Goal: Obtain resource: Download file/media

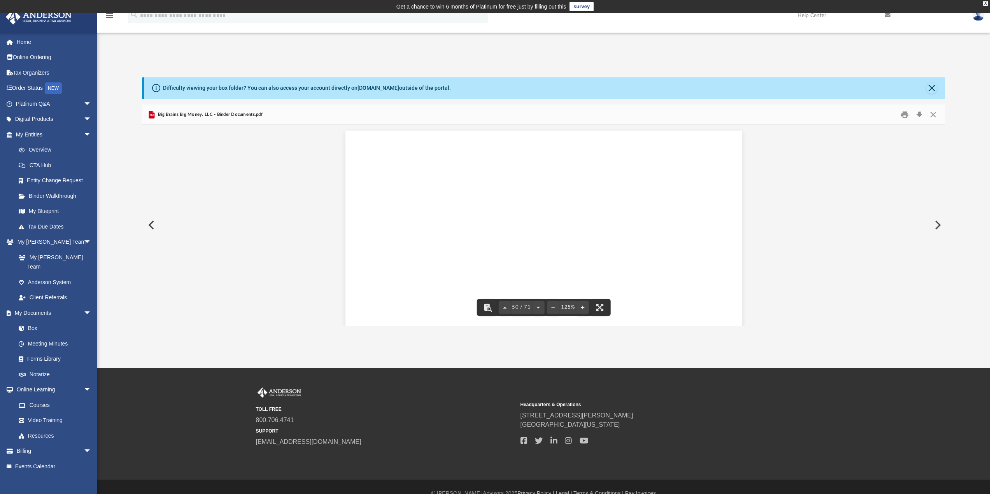
scroll to position [26144, 0]
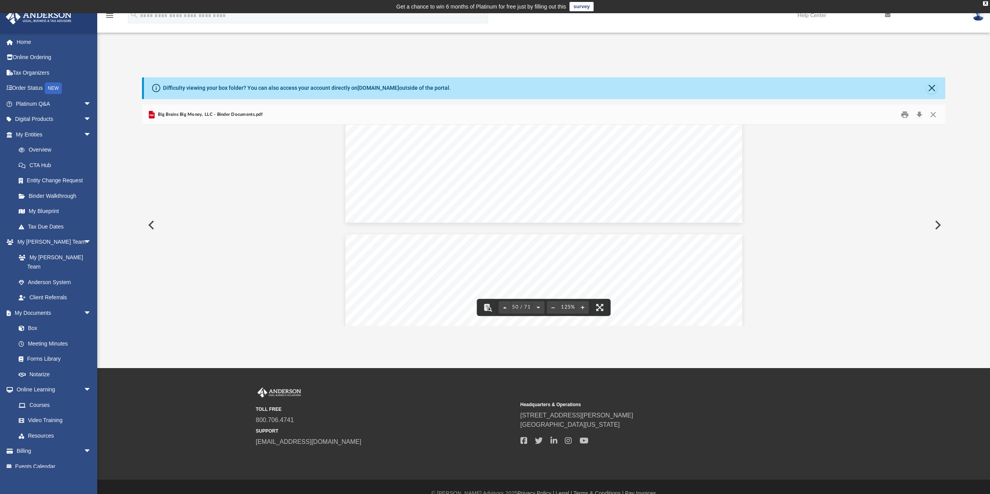
drag, startPoint x: 291, startPoint y: 215, endPoint x: 244, endPoint y: 180, distance: 58.6
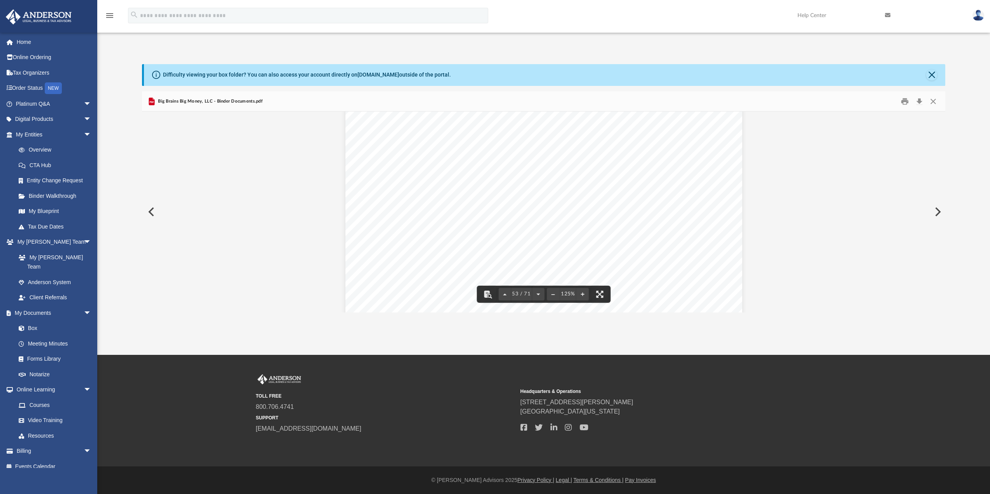
scroll to position [27622, 0]
click at [140, 215] on div "Difficulty viewing your box folder? You can also access your account directly o…" at bounding box center [543, 188] width 892 height 248
click at [148, 210] on button "Preview" at bounding box center [150, 212] width 17 height 22
click at [47, 306] on link "My Documents arrow_drop_down" at bounding box center [54, 313] width 98 height 16
click at [28, 305] on link "My Documents arrow_drop_down" at bounding box center [54, 313] width 98 height 16
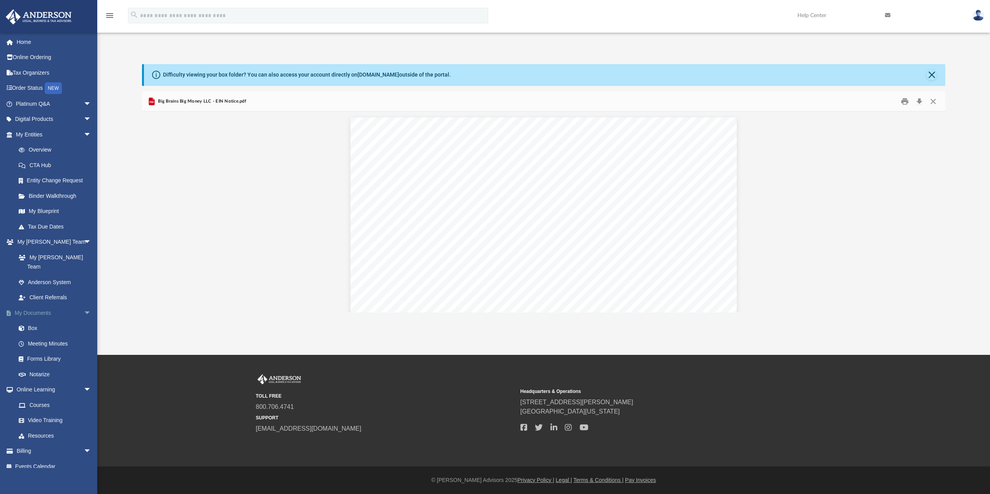
click at [11, 311] on span at bounding box center [13, 313] width 4 height 5
click at [84, 305] on span "arrow_drop_down" at bounding box center [92, 313] width 16 height 16
click at [84, 305] on span "arrow_drop_up" at bounding box center [92, 313] width 16 height 16
click at [25, 305] on link "My Documents arrow_drop_down" at bounding box center [54, 313] width 98 height 16
click at [40, 305] on link "My Documents arrow_drop_down" at bounding box center [54, 313] width 98 height 16
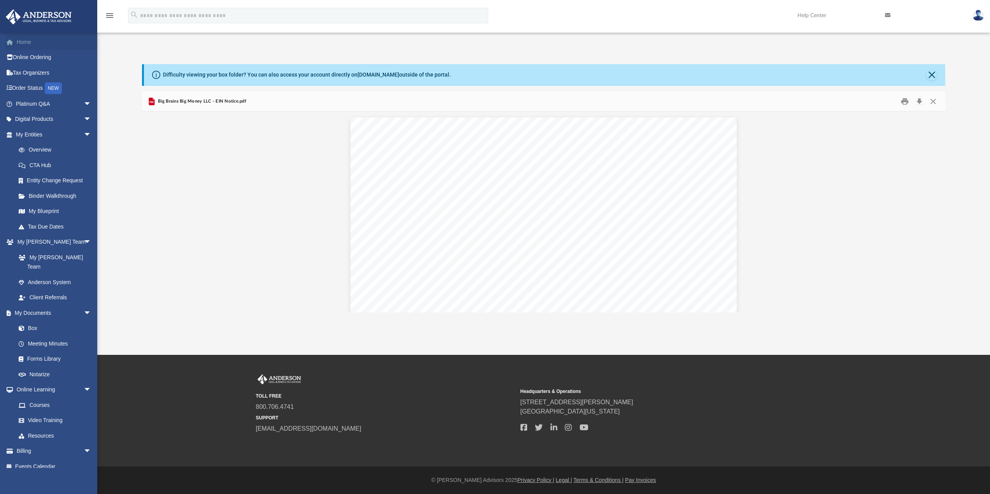
click at [23, 47] on link "Home" at bounding box center [54, 42] width 98 height 16
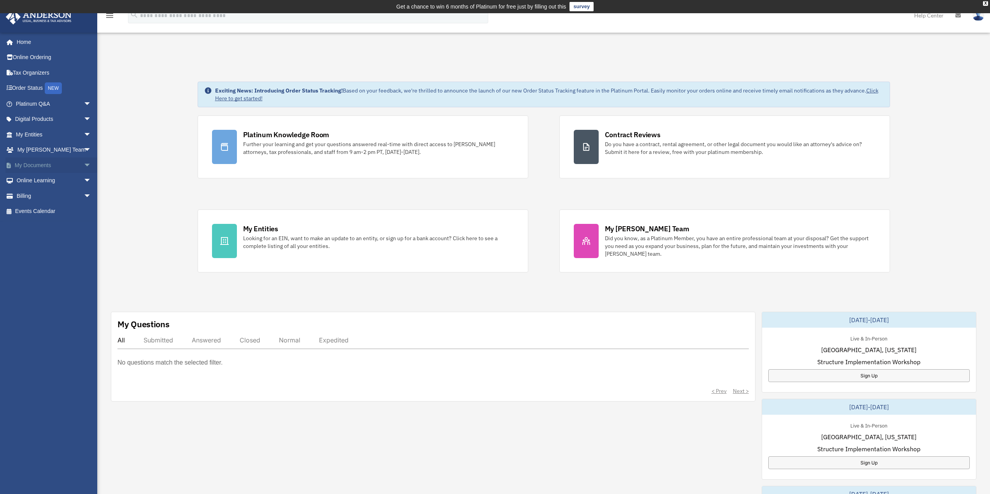
click at [34, 161] on link "My Documents arrow_drop_down" at bounding box center [54, 165] width 98 height 16
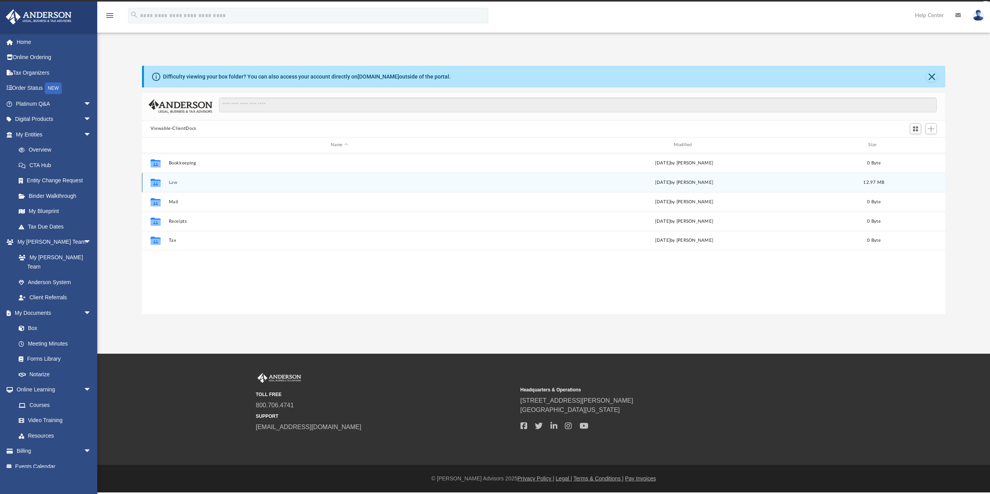
scroll to position [171, 797]
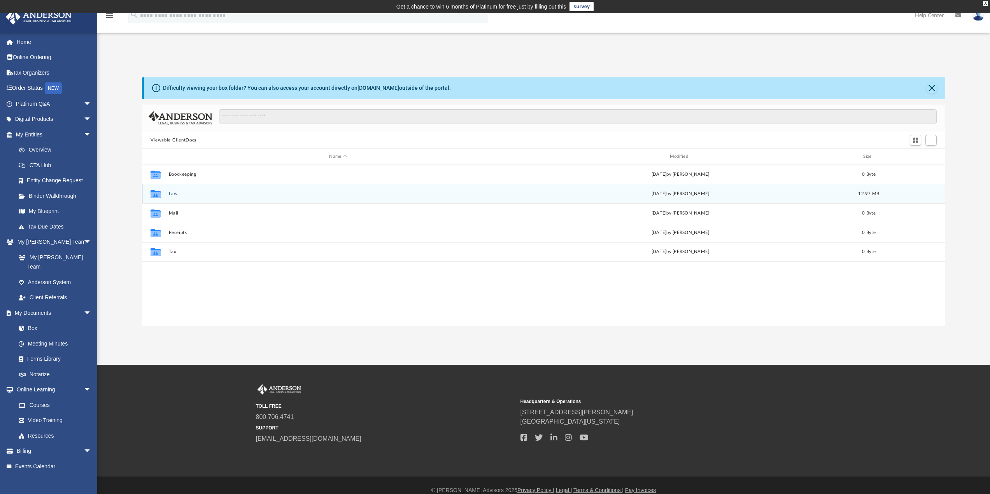
click at [171, 192] on button "Law" at bounding box center [337, 193] width 339 height 5
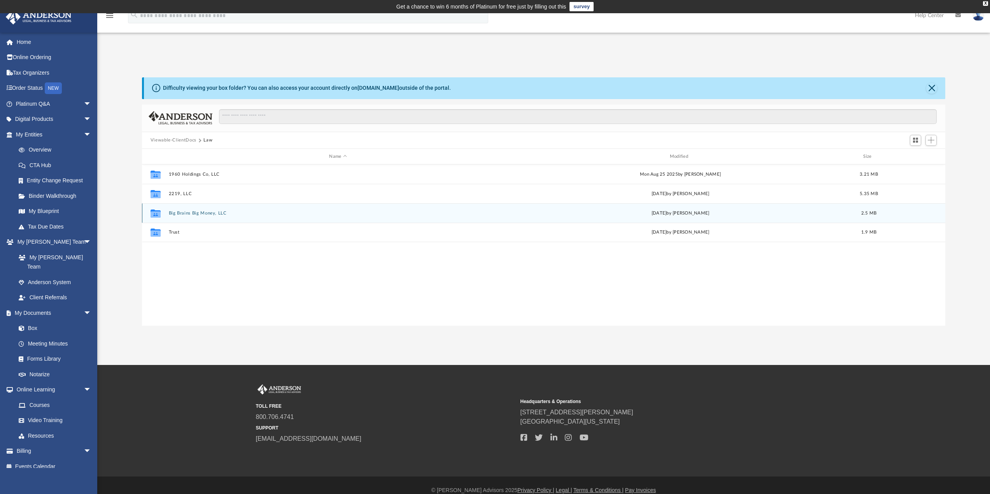
click at [198, 214] on button "Big Brains Big Money, LLC" at bounding box center [337, 213] width 339 height 5
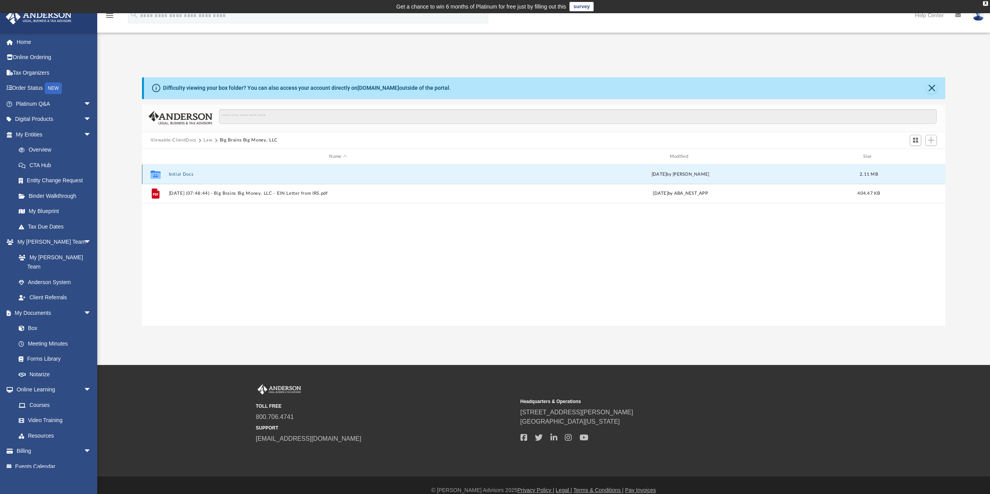
click at [181, 177] on button "Initial Docs" at bounding box center [337, 174] width 339 height 5
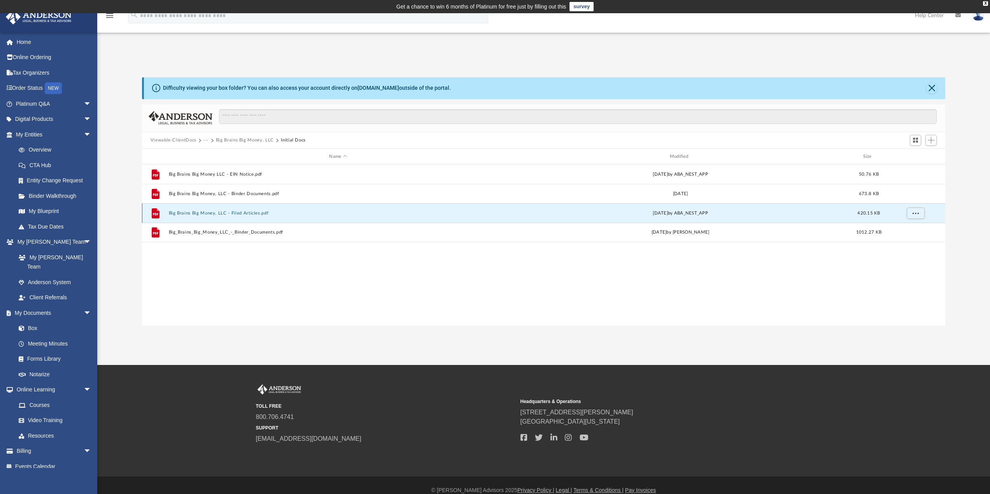
click at [219, 214] on button "Big Brains Big Money, LLC - Filed Articles.pdf" at bounding box center [337, 213] width 339 height 5
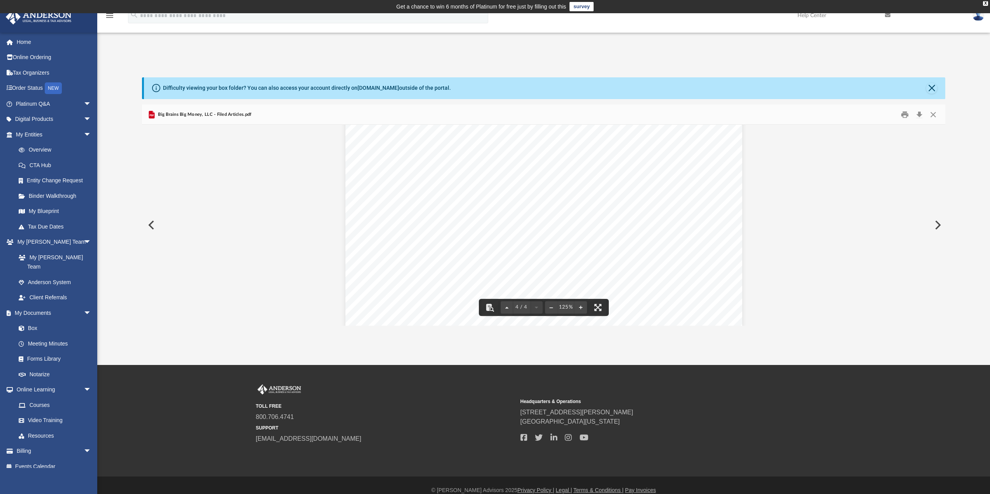
scroll to position [1478, 0]
click at [151, 227] on button "Preview" at bounding box center [150, 225] width 17 height 22
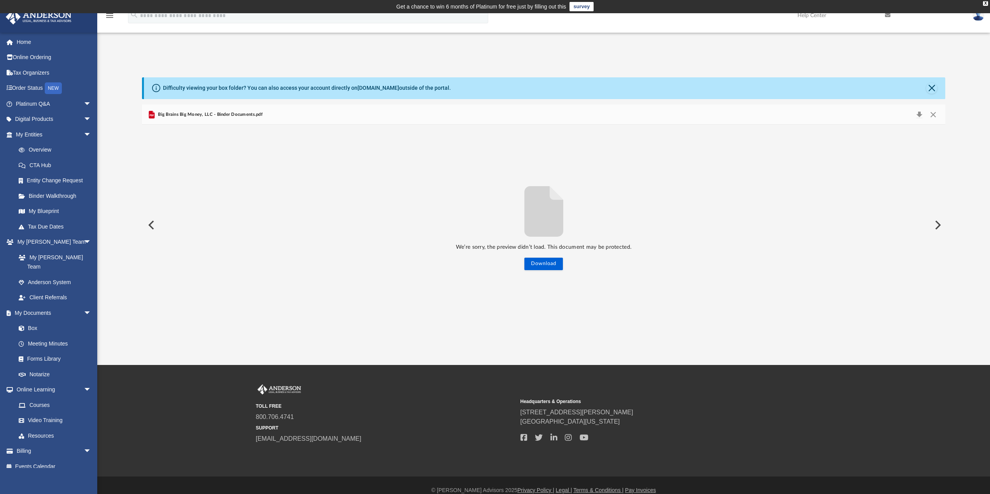
click at [255, 113] on span "Big Brains Big Money, LLC - Binder Documents.pdf" at bounding box center [209, 114] width 106 height 7
click at [916, 117] on button "Download" at bounding box center [919, 114] width 14 height 11
click at [212, 161] on div "We’re sorry, the preview didn’t load. This document may be protected. Download" at bounding box center [543, 225] width 803 height 201
click at [159, 230] on div "We’re sorry, the preview didn’t load. This document may be protected. Download" at bounding box center [543, 225] width 803 height 201
click at [152, 227] on button "Preview" at bounding box center [150, 225] width 17 height 22
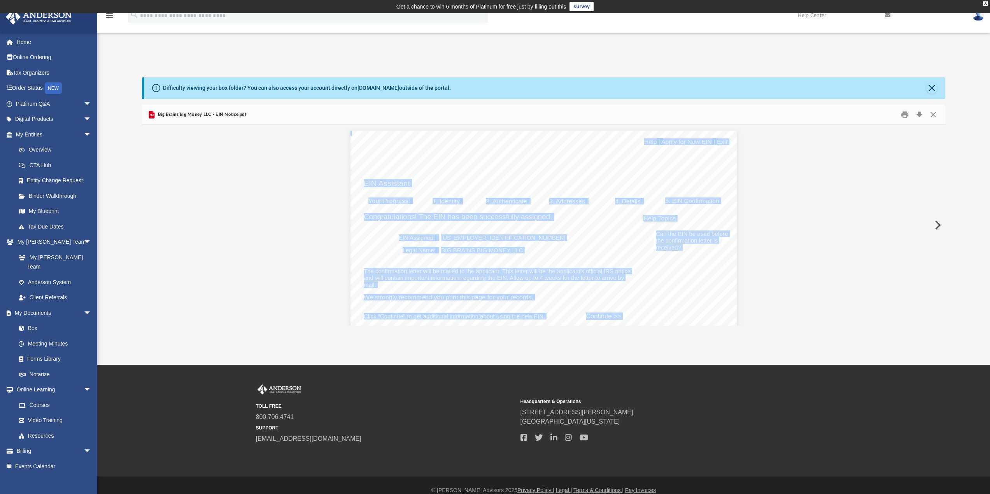
click at [152, 227] on div "Your Progress: 1. Identity 2. Authenticate 3. Addresses 4. Details 5. EIN Confi…" at bounding box center [543, 404] width 803 height 558
click at [937, 227] on button "Preview" at bounding box center [936, 225] width 17 height 22
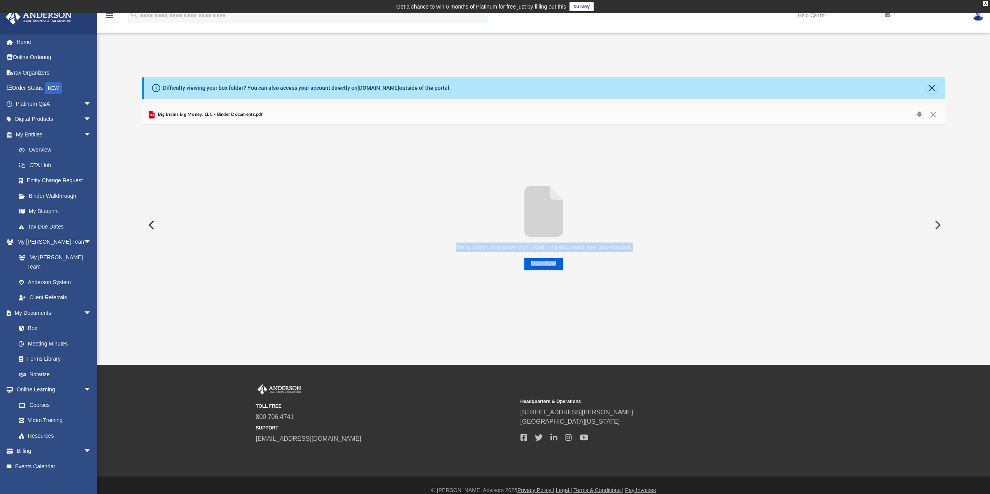
click at [937, 227] on button "Preview" at bounding box center [936, 225] width 17 height 22
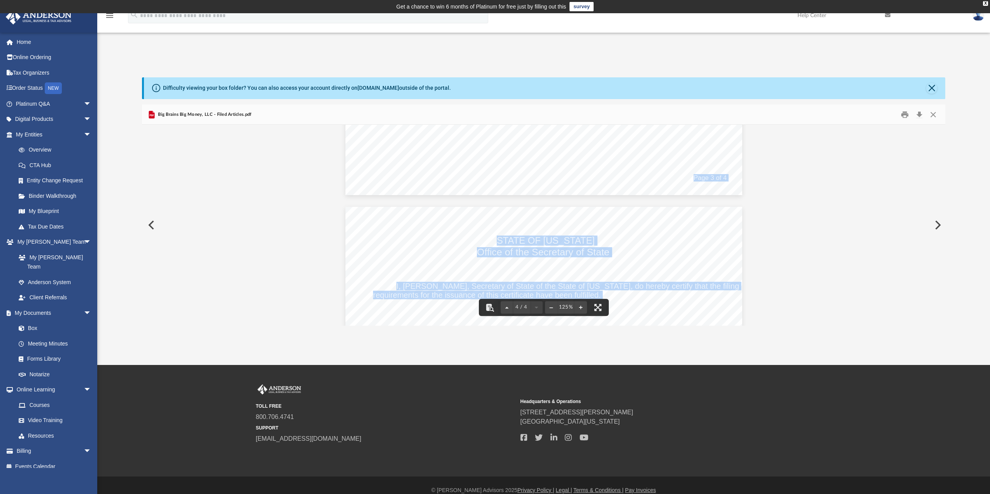
scroll to position [1393, 0]
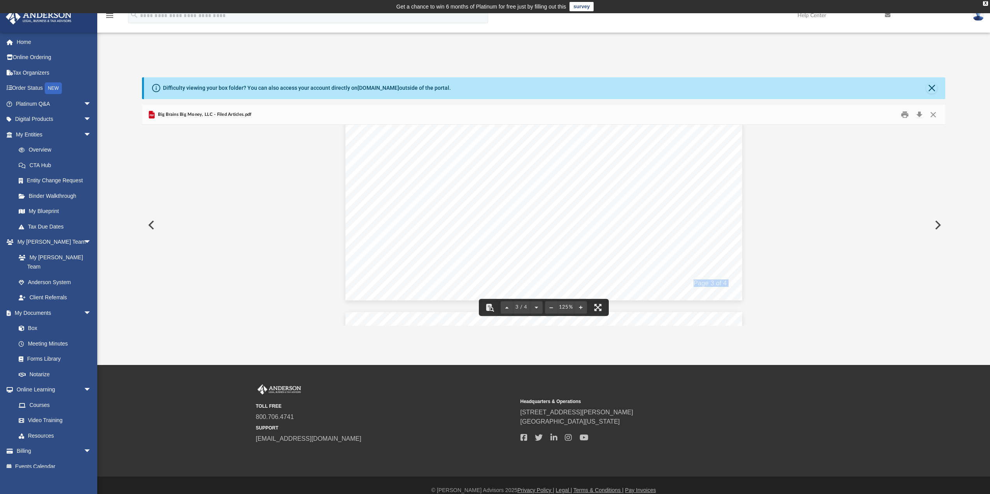
click at [939, 225] on button "Preview" at bounding box center [936, 225] width 17 height 22
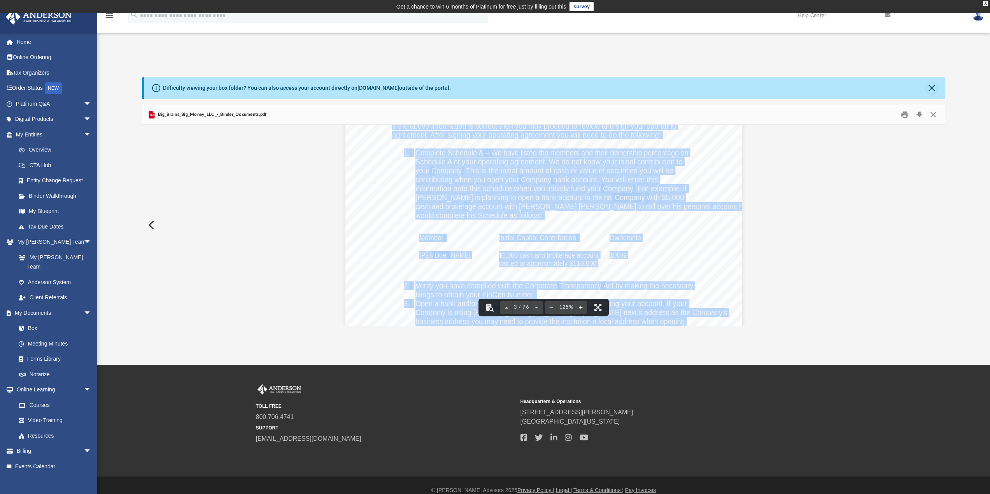
scroll to position [1283, 0]
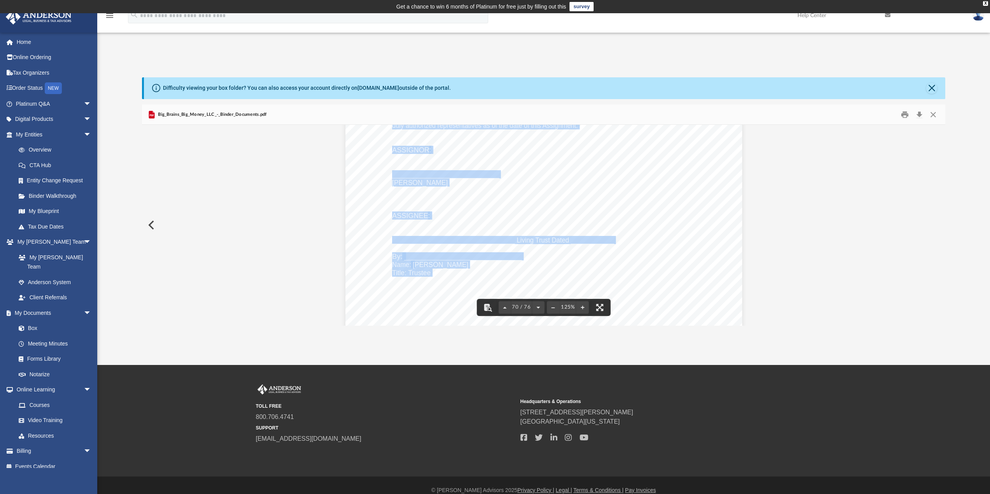
scroll to position [35956, 0]
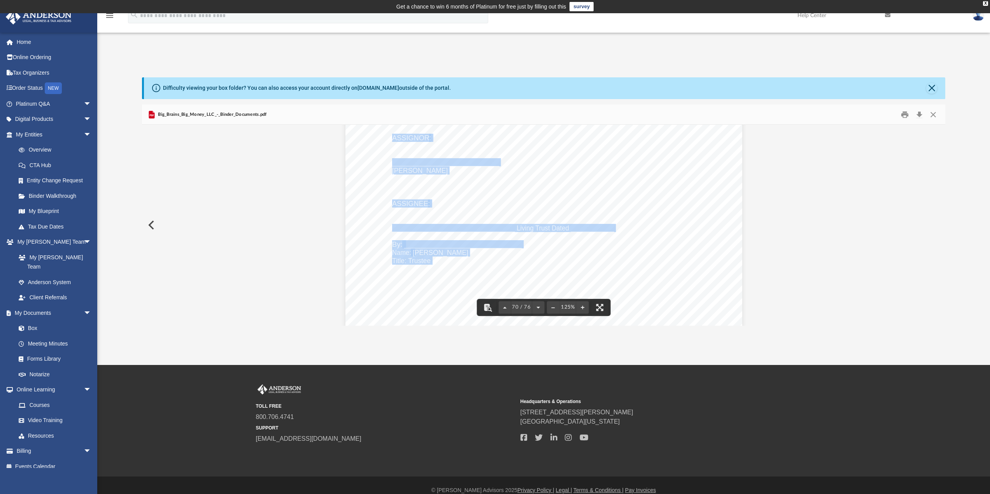
click at [151, 231] on button "Preview" at bounding box center [150, 225] width 17 height 22
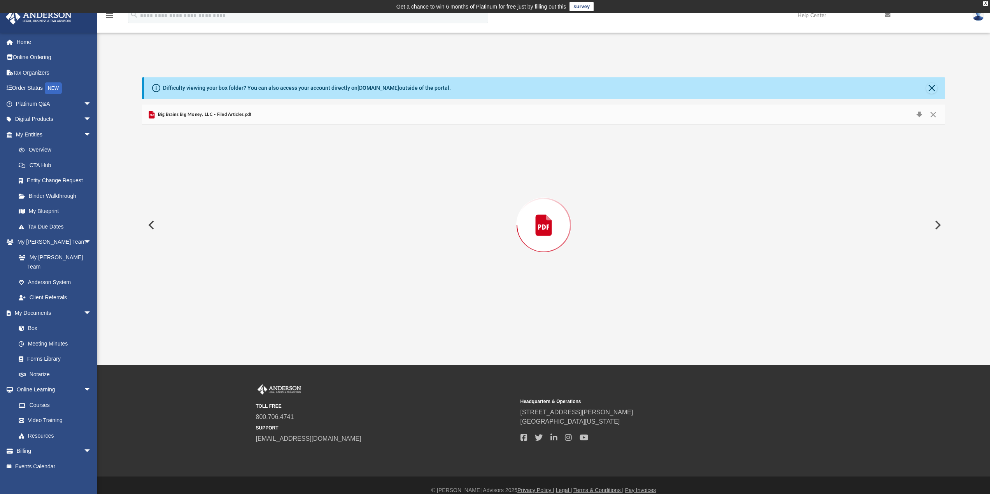
scroll to position [1050, 0]
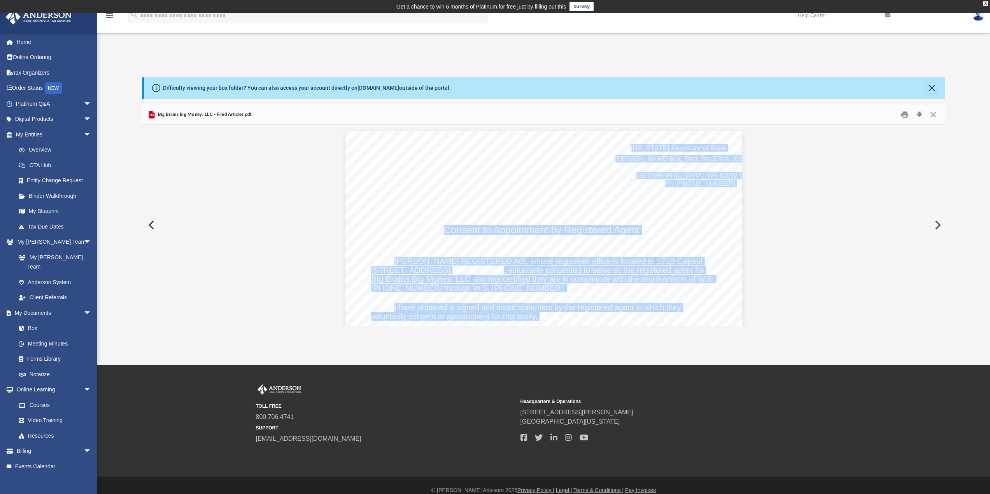
click at [151, 231] on button "Preview" at bounding box center [150, 225] width 17 height 22
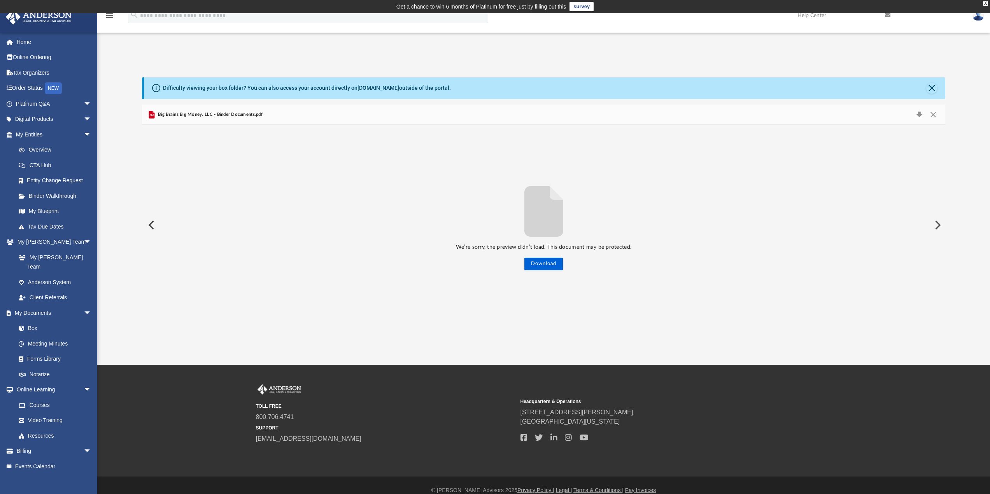
click at [775, 236] on div "We’re sorry, the preview didn’t load. This document may be protected. Download" at bounding box center [543, 225] width 803 height 90
click at [554, 267] on button "Download" at bounding box center [543, 264] width 38 height 12
click at [151, 223] on button "Preview" at bounding box center [150, 225] width 17 height 22
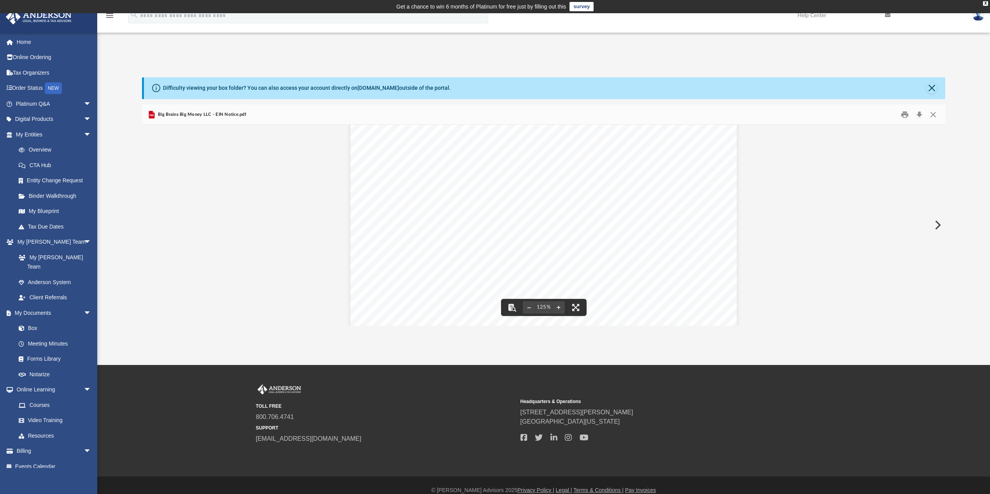
scroll to position [39, 0]
click at [597, 279] on span "Continue >>" at bounding box center [603, 278] width 35 height 7
click at [922, 113] on button "Download" at bounding box center [919, 114] width 14 height 12
click at [35, 42] on link "Home" at bounding box center [54, 42] width 98 height 16
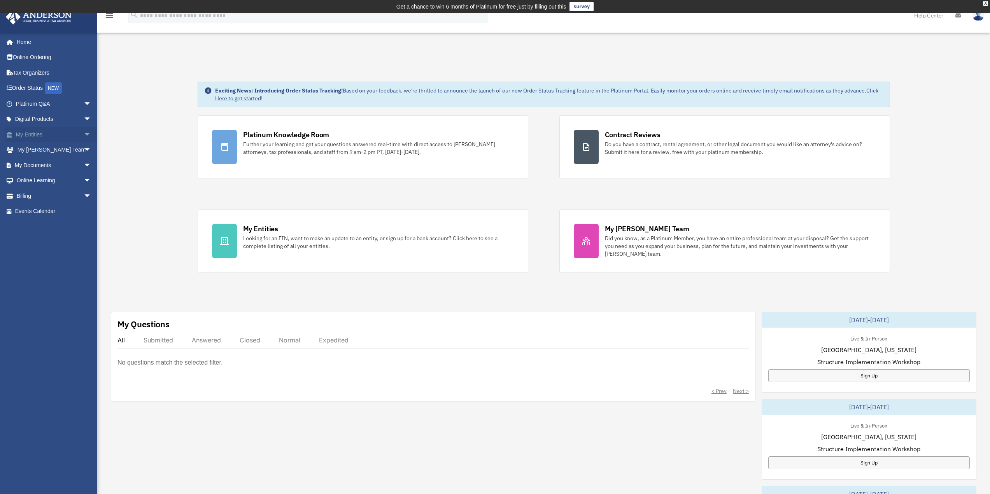
click at [29, 136] on link "My Entities arrow_drop_down" at bounding box center [54, 135] width 98 height 16
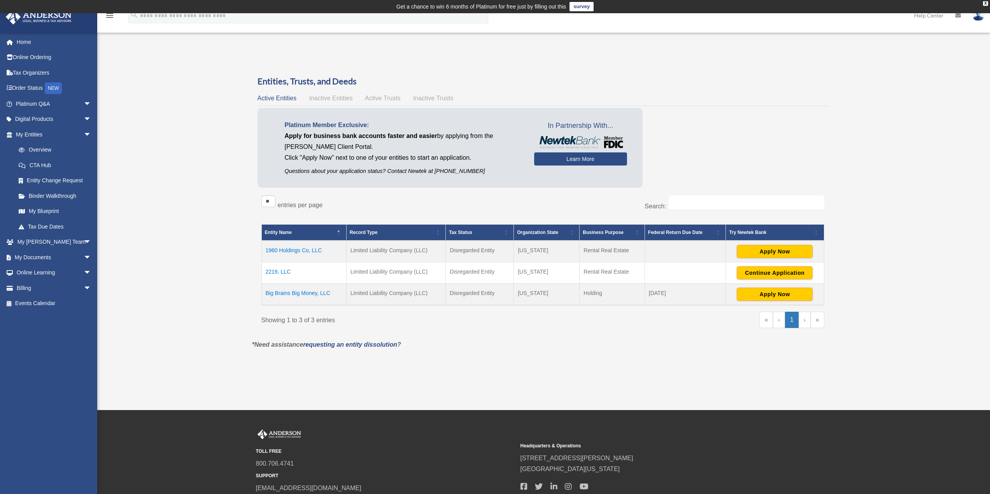
click at [315, 294] on td "Big Brains Big Money, LLC" at bounding box center [303, 294] width 85 height 22
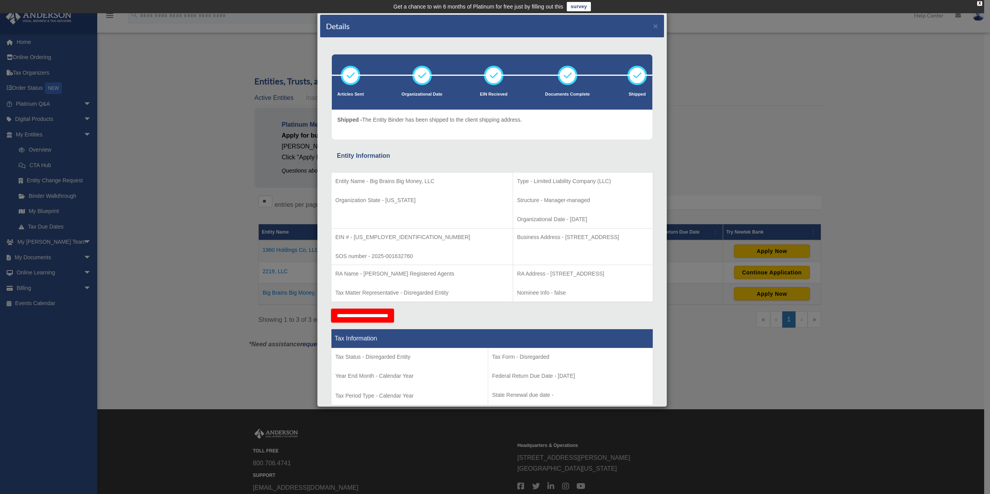
click at [655, 26] on div "Details ×" at bounding box center [492, 26] width 344 height 23
click at [655, 30] on div "Details ×" at bounding box center [492, 26] width 344 height 23
click at [653, 25] on button "×" at bounding box center [655, 26] width 5 height 8
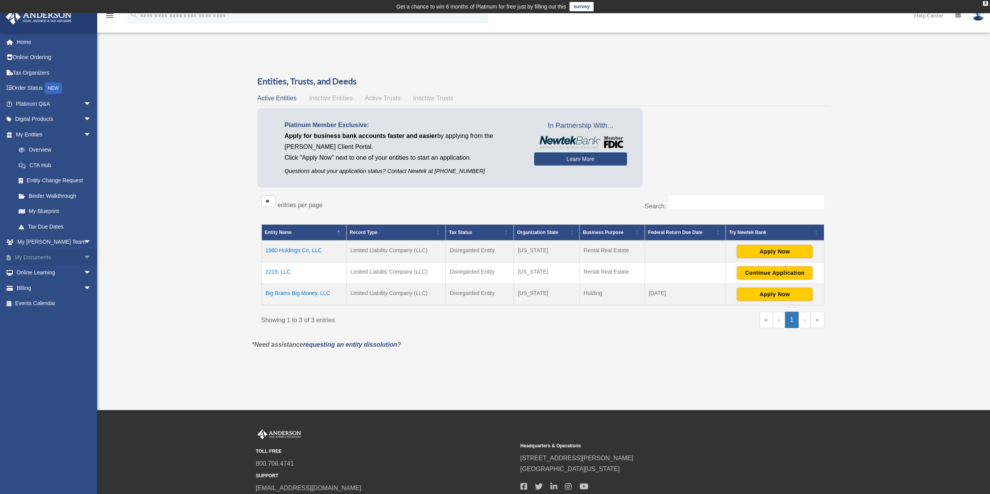
click at [30, 264] on link "My Documents arrow_drop_down" at bounding box center [54, 258] width 98 height 16
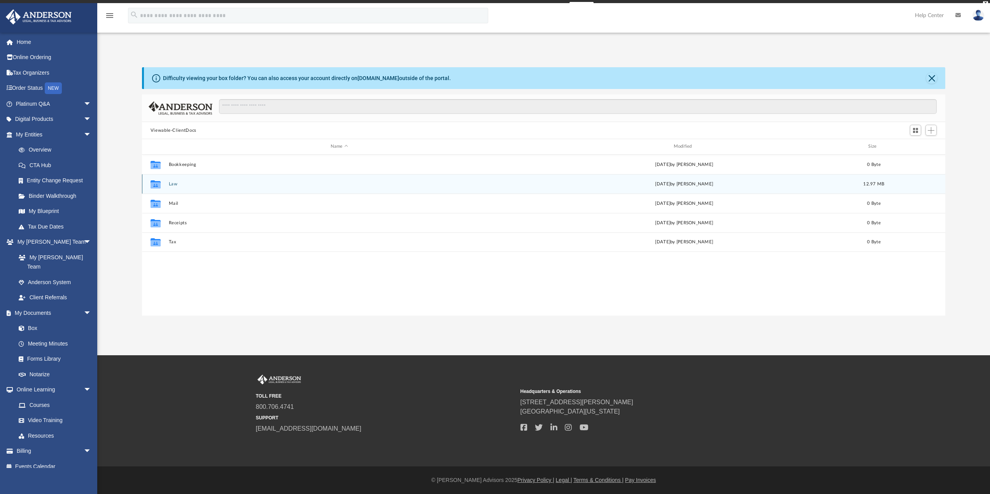
scroll to position [171, 797]
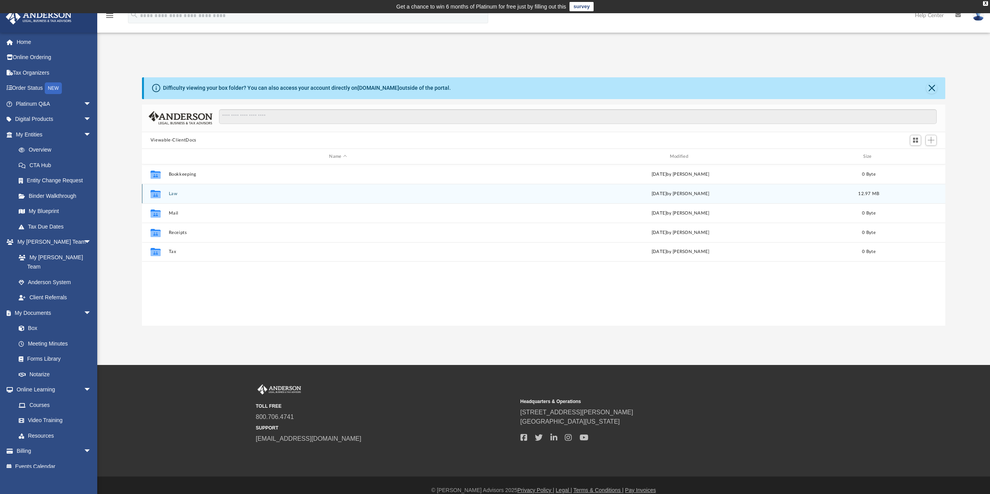
click at [174, 196] on button "Law" at bounding box center [337, 193] width 339 height 5
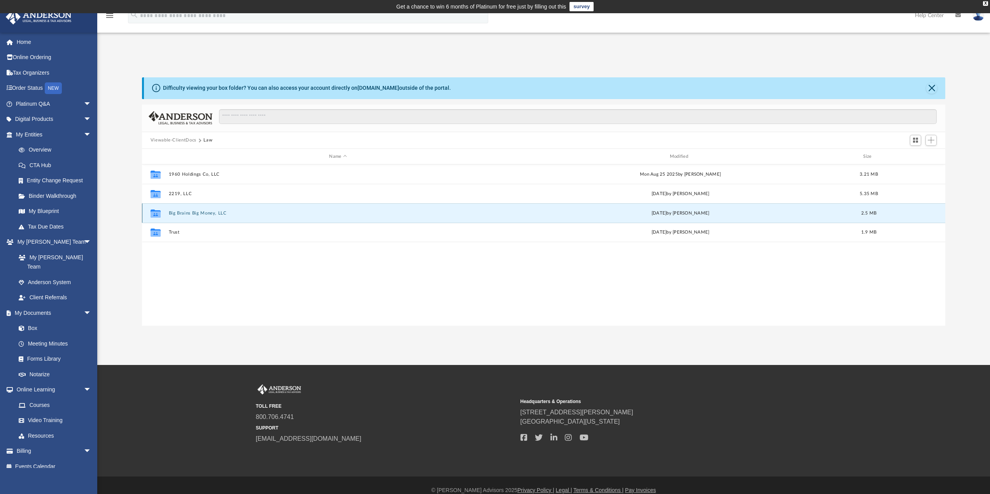
click at [182, 212] on button "Big Brains Big Money, LLC" at bounding box center [337, 213] width 339 height 5
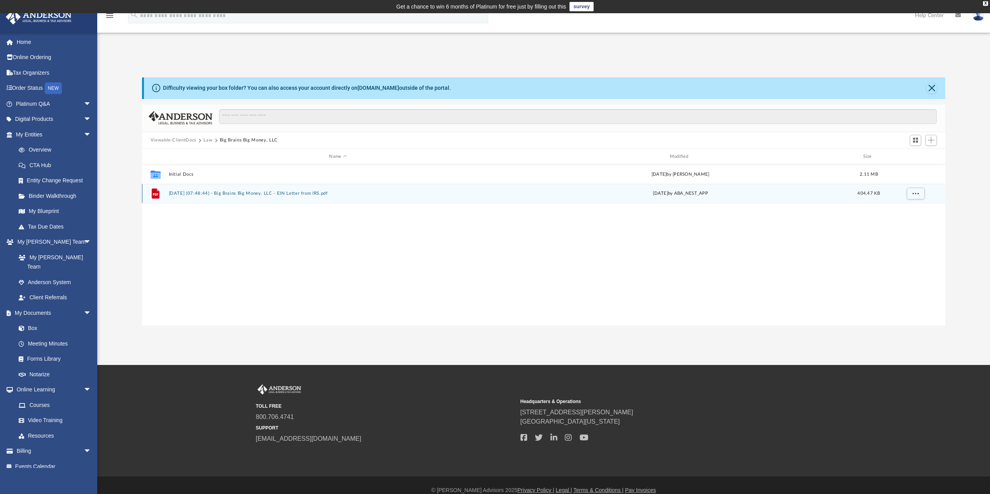
click at [247, 198] on div "File [DATE] (07:48:44) - Big Brains Big Money, LLC - EIN Letter from IRS.pdf [D…" at bounding box center [543, 193] width 803 height 19
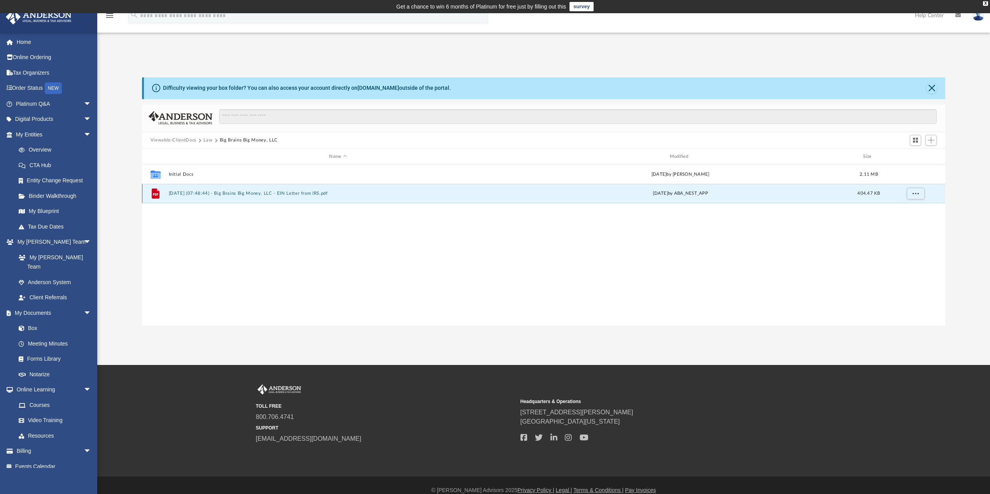
click at [245, 194] on button "[DATE] (07:48:44) - Big Brains Big Money, LLC - EIN Letter from IRS.pdf" at bounding box center [337, 193] width 339 height 5
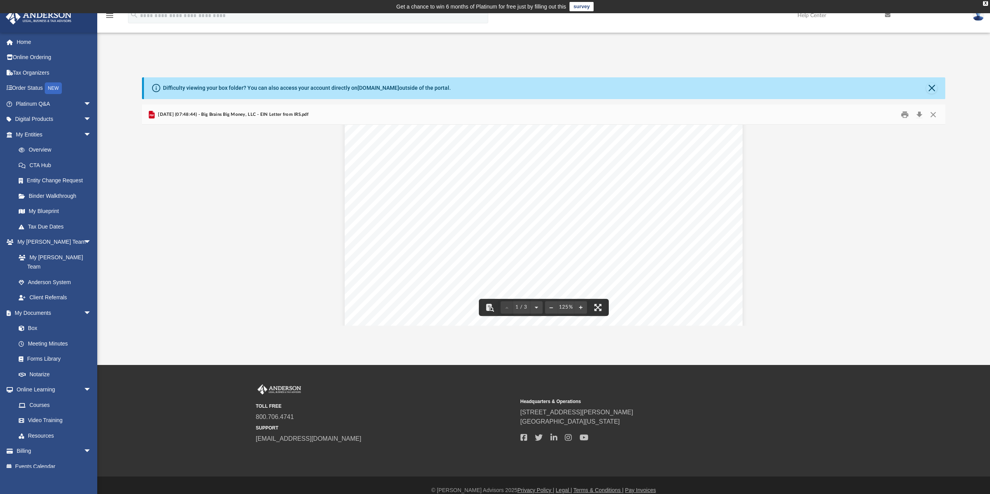
scroll to position [78, 0]
click at [919, 115] on button "Download" at bounding box center [919, 114] width 14 height 12
click at [36, 307] on link "My Documents arrow_drop_down" at bounding box center [54, 313] width 98 height 16
click at [28, 40] on link "Home" at bounding box center [54, 42] width 98 height 16
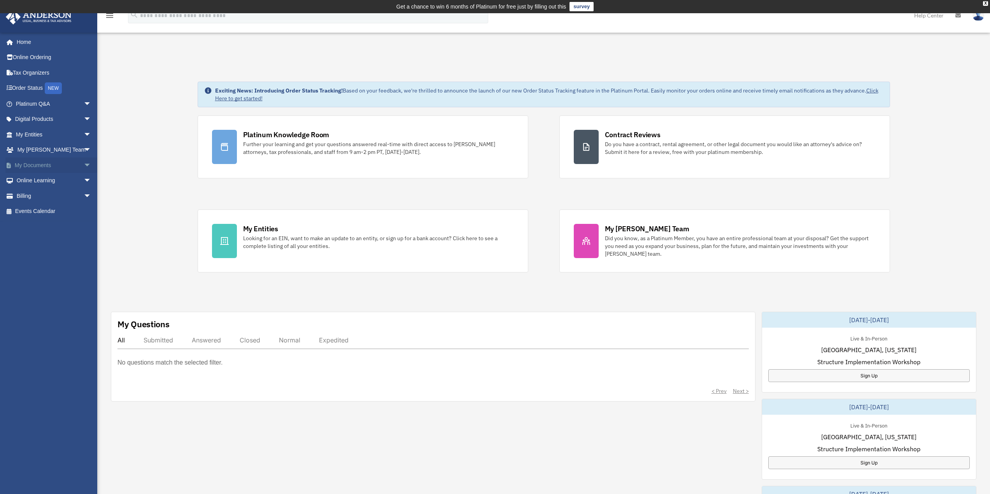
click at [35, 160] on link "My Documents arrow_drop_down" at bounding box center [54, 165] width 98 height 16
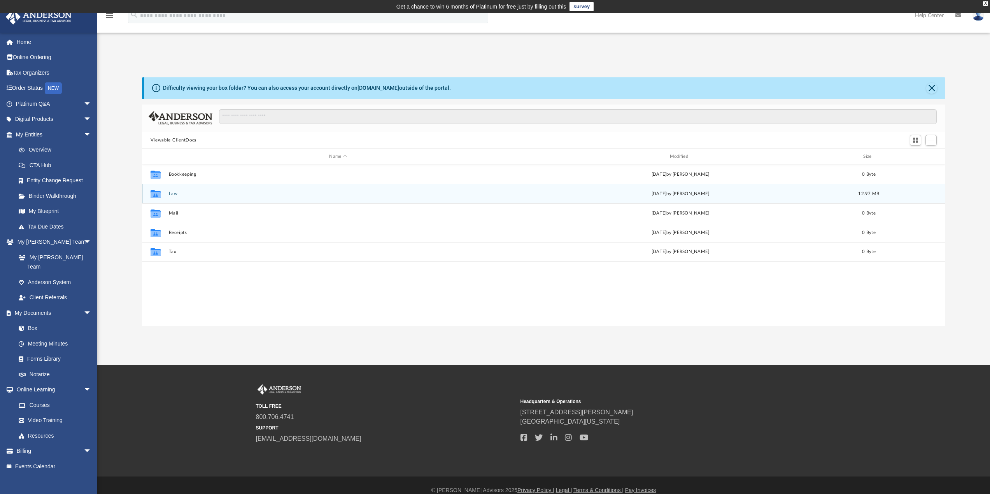
scroll to position [171, 797]
click at [169, 194] on button "Law" at bounding box center [337, 193] width 339 height 5
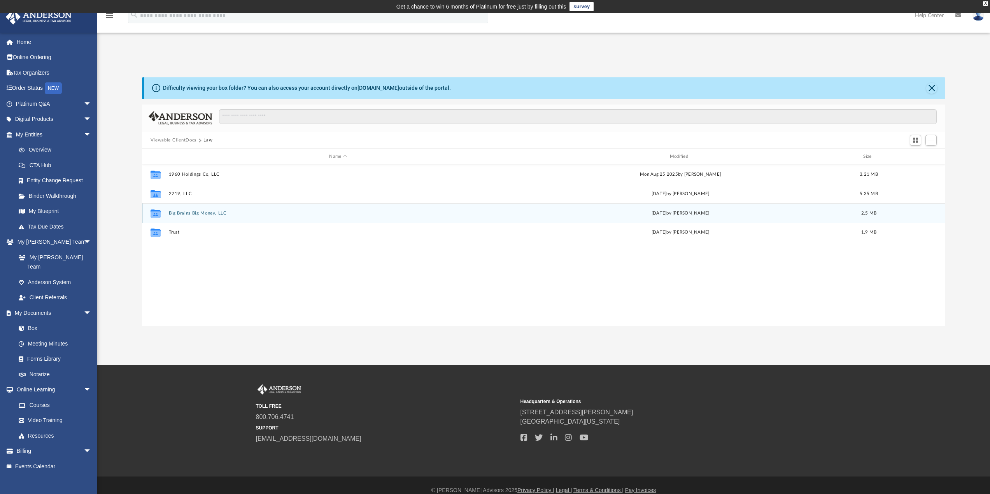
click at [175, 216] on div "Collaborated Folder Big Brains Big Money, LLC [DATE] by [PERSON_NAME] 2.5 MB" at bounding box center [543, 212] width 803 height 19
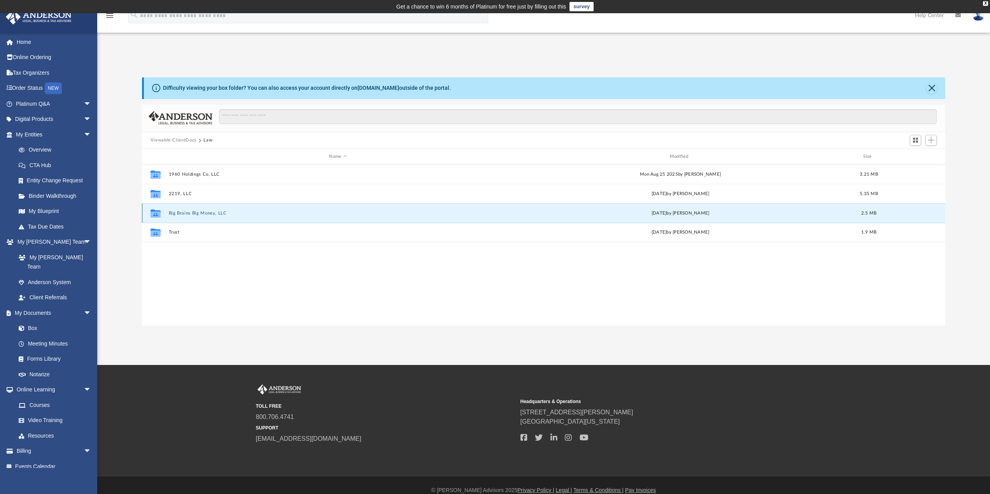
click at [179, 213] on button "Big Brains Big Money, LLC" at bounding box center [337, 213] width 339 height 5
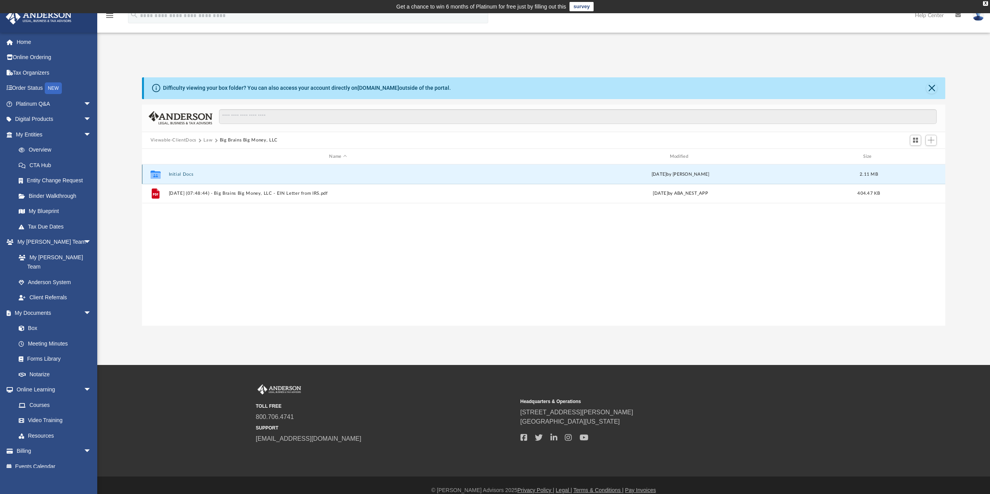
click at [185, 176] on button "Initial Docs" at bounding box center [337, 174] width 339 height 5
click at [241, 172] on button "Big Brains Big Money LLC - EIN Notice.pdf" at bounding box center [337, 174] width 339 height 5
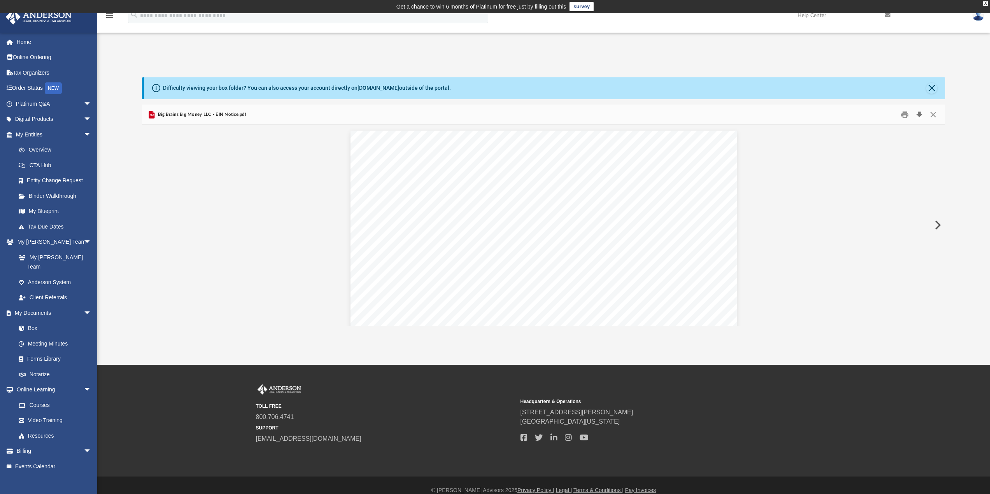
click at [920, 114] on button "Download" at bounding box center [919, 114] width 14 height 12
